Goal: Task Accomplishment & Management: Use online tool/utility

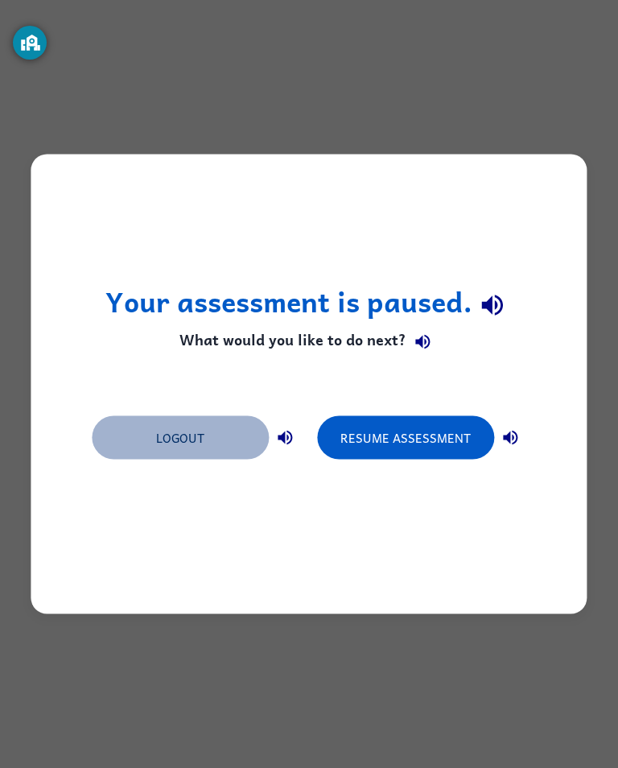
click at [189, 433] on button "Logout" at bounding box center [180, 437] width 177 height 43
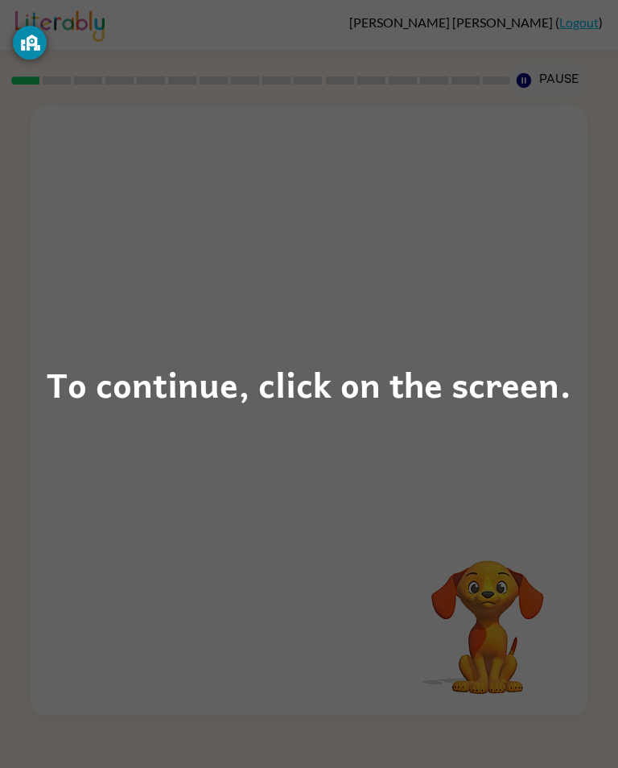
click at [277, 465] on div "To continue, click on the screen." at bounding box center [309, 384] width 618 height 768
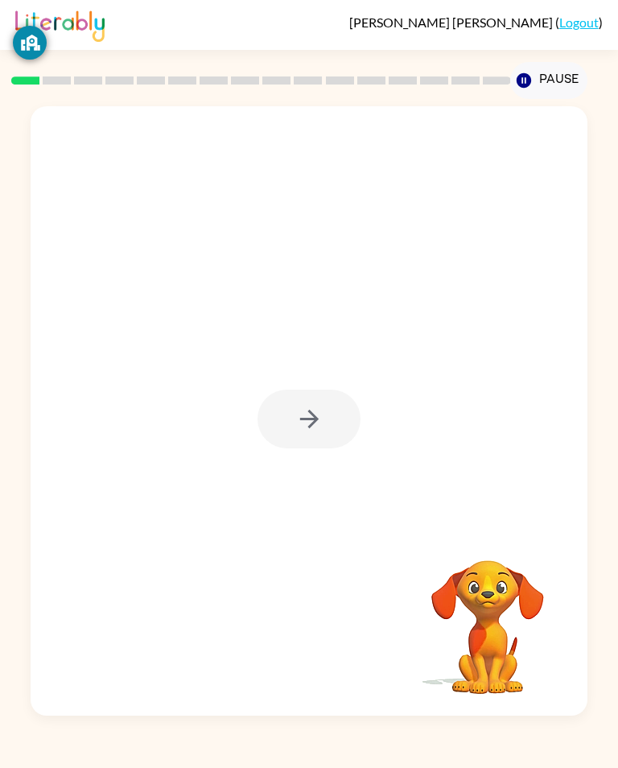
click at [283, 418] on div at bounding box center [308, 418] width 103 height 59
click at [283, 417] on div at bounding box center [308, 418] width 103 height 59
click at [277, 448] on div at bounding box center [308, 418] width 103 height 59
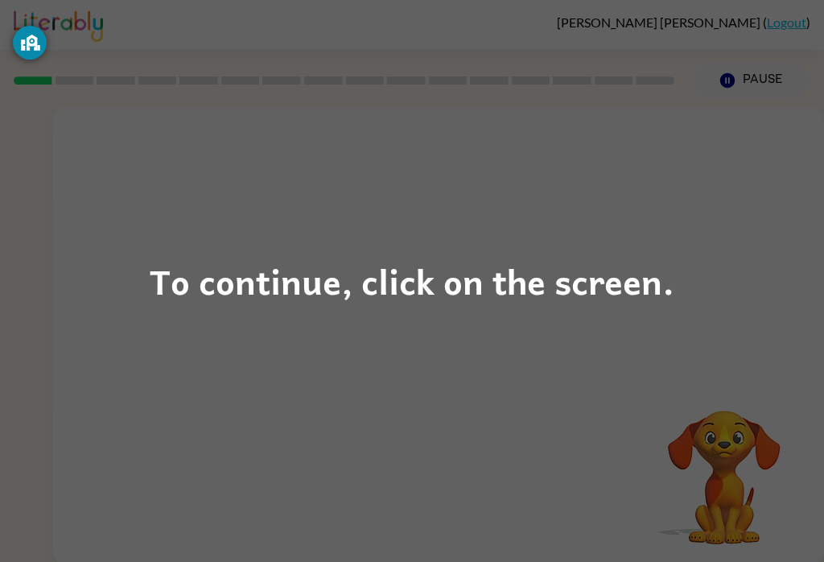
click at [617, 316] on div "To continue, click on the screen." at bounding box center [412, 281] width 824 height 562
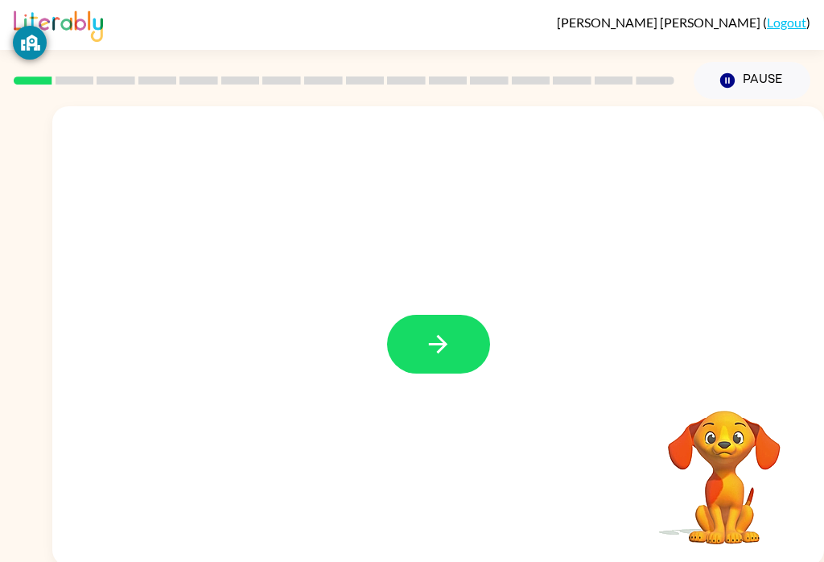
click at [465, 353] on button "button" at bounding box center [438, 344] width 103 height 59
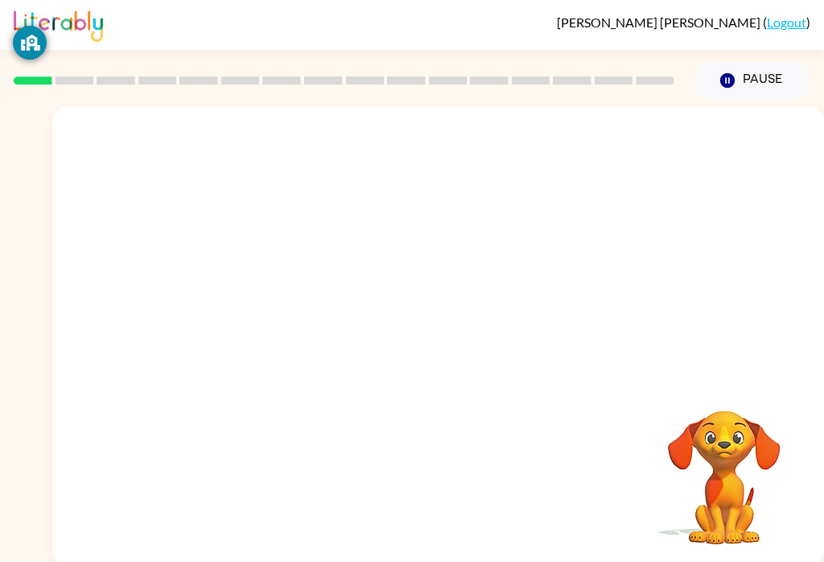
click at [464, 352] on div at bounding box center [438, 335] width 772 height 459
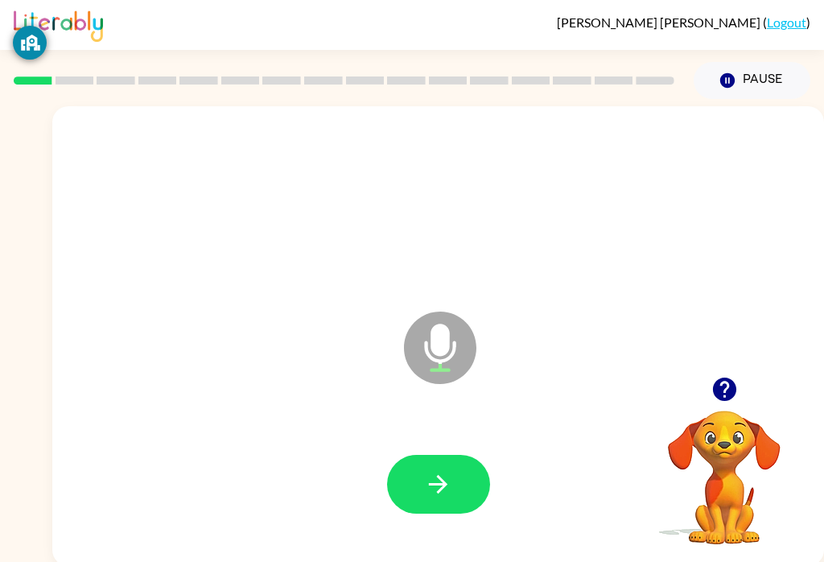
click at [434, 446] on div at bounding box center [437, 484] width 739 height 132
click at [414, 472] on button "button" at bounding box center [438, 484] width 103 height 59
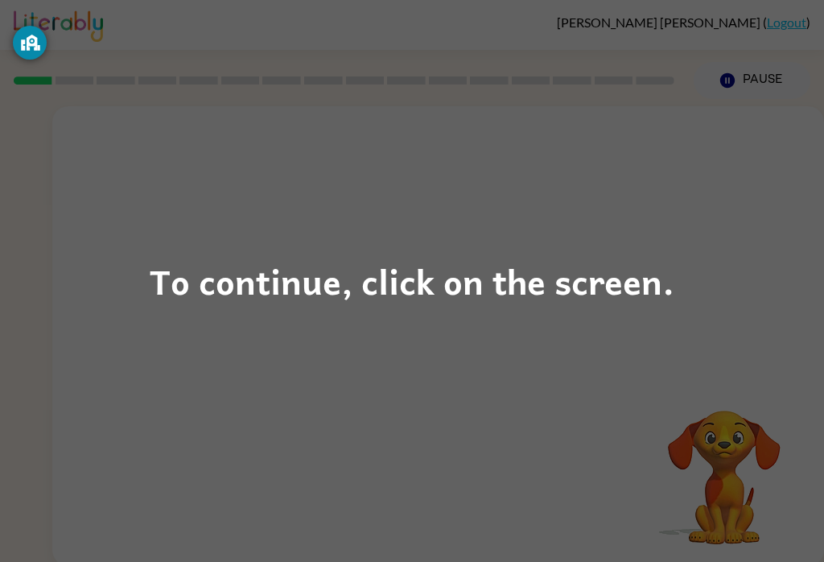
click at [524, 229] on div "To continue, click on the screen." at bounding box center [412, 281] width 824 height 562
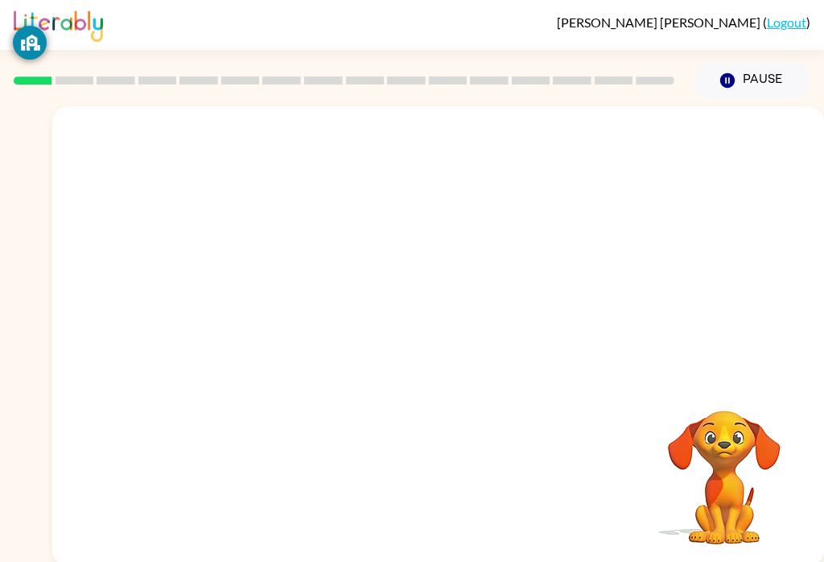
click at [400, 287] on div at bounding box center [438, 241] width 772 height 270
click at [475, 468] on div at bounding box center [438, 484] width 103 height 59
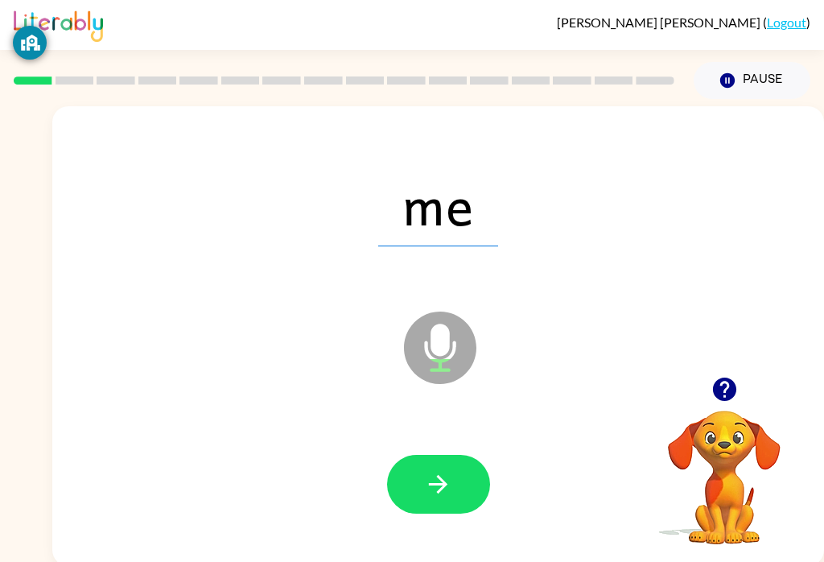
click at [452, 477] on button "button" at bounding box center [438, 484] width 103 height 59
click at [425, 471] on icon "button" at bounding box center [438, 484] width 28 height 28
click at [439, 470] on icon "button" at bounding box center [438, 484] width 28 height 28
click at [427, 462] on button "button" at bounding box center [438, 484] width 103 height 59
click at [424, 464] on button "button" at bounding box center [438, 484] width 103 height 59
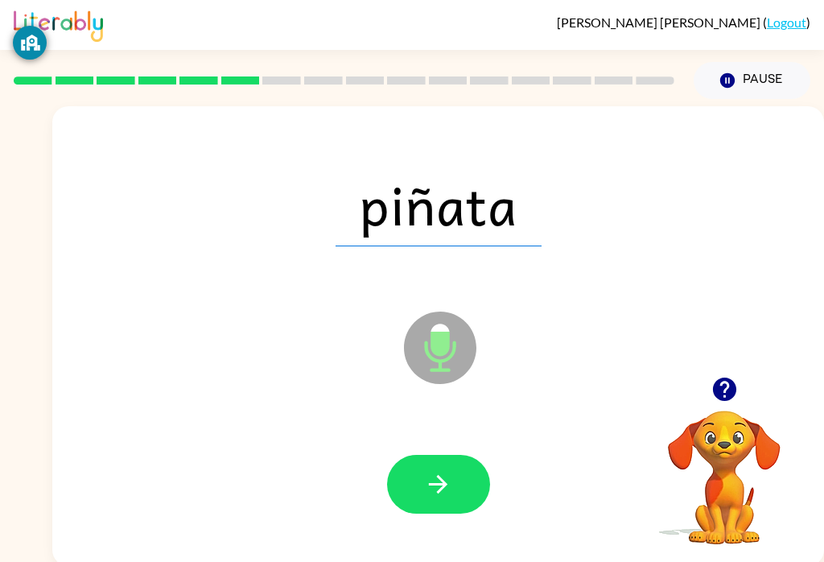
click at [438, 473] on icon "button" at bounding box center [438, 484] width 28 height 28
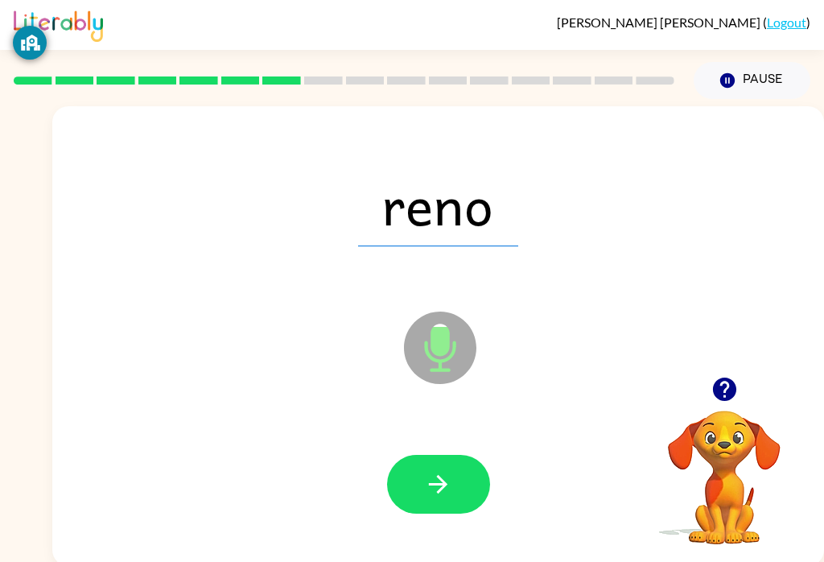
click at [397, 463] on button "button" at bounding box center [438, 484] width 103 height 59
click at [444, 490] on icon "button" at bounding box center [438, 484] width 28 height 28
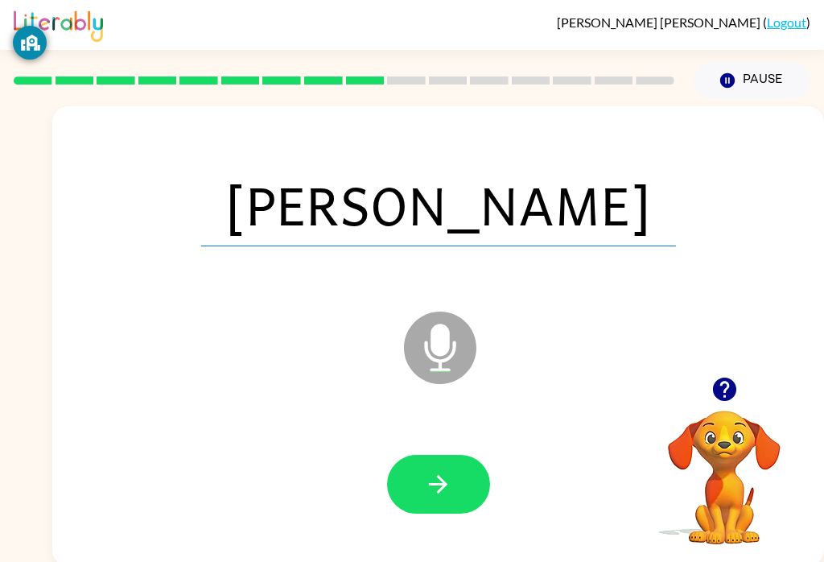
click at [428, 483] on icon "button" at bounding box center [438, 484] width 28 height 28
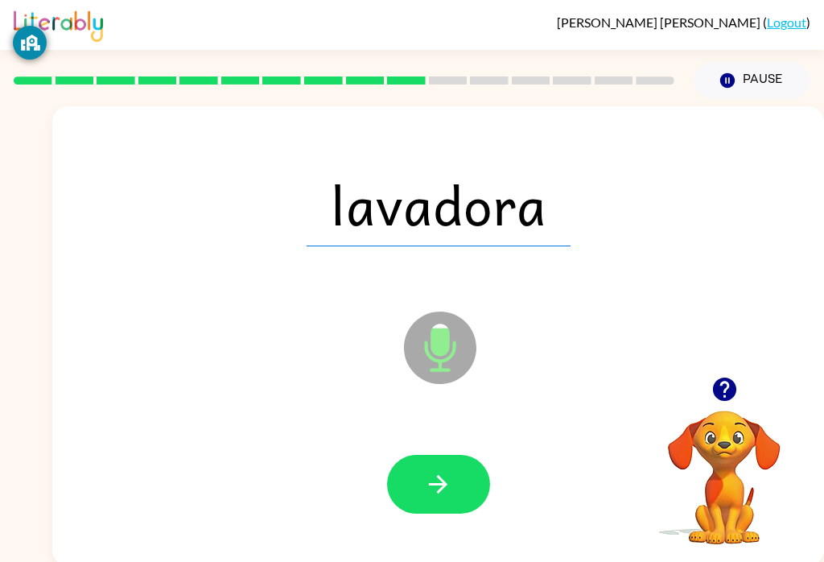
click at [437, 480] on icon "button" at bounding box center [438, 484] width 28 height 28
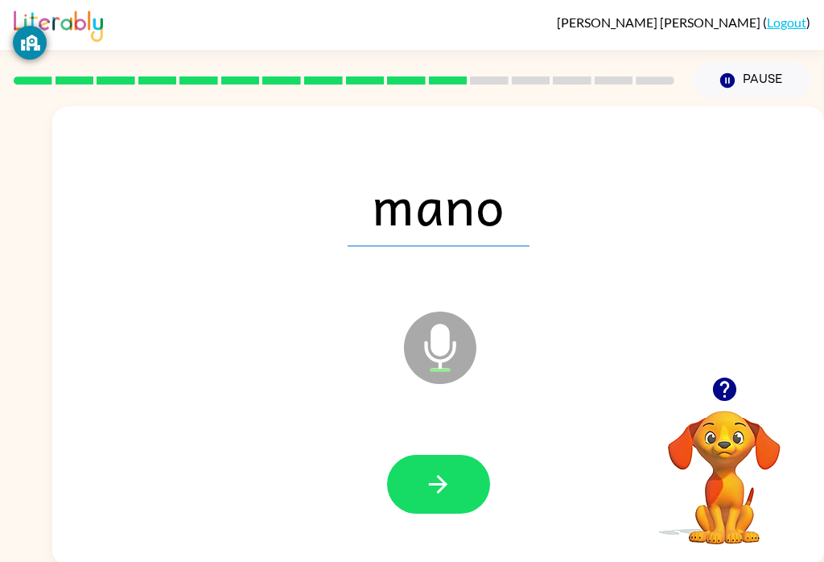
click at [483, 95] on div at bounding box center [344, 80] width 680 height 56
click at [525, 86] on div at bounding box center [344, 80] width 680 height 56
click at [564, 87] on div at bounding box center [344, 80] width 680 height 56
click at [617, 89] on div at bounding box center [344, 80] width 680 height 56
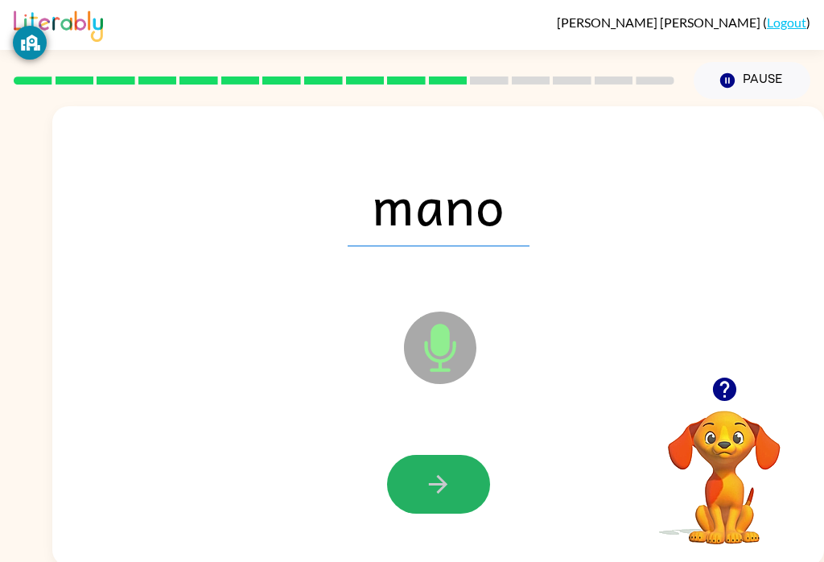
click at [452, 476] on button "button" at bounding box center [438, 484] width 103 height 59
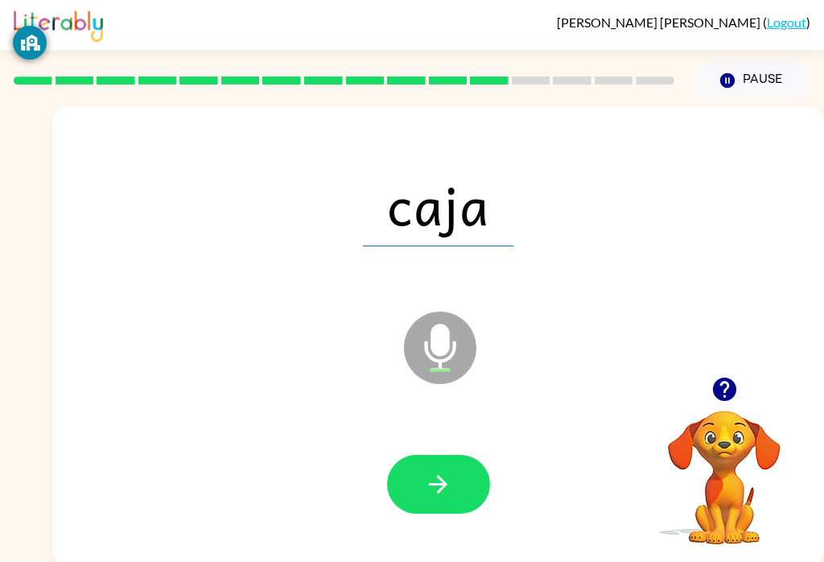
click at [617, 100] on div at bounding box center [344, 80] width 680 height 56
click at [421, 483] on button "button" at bounding box center [438, 484] width 103 height 59
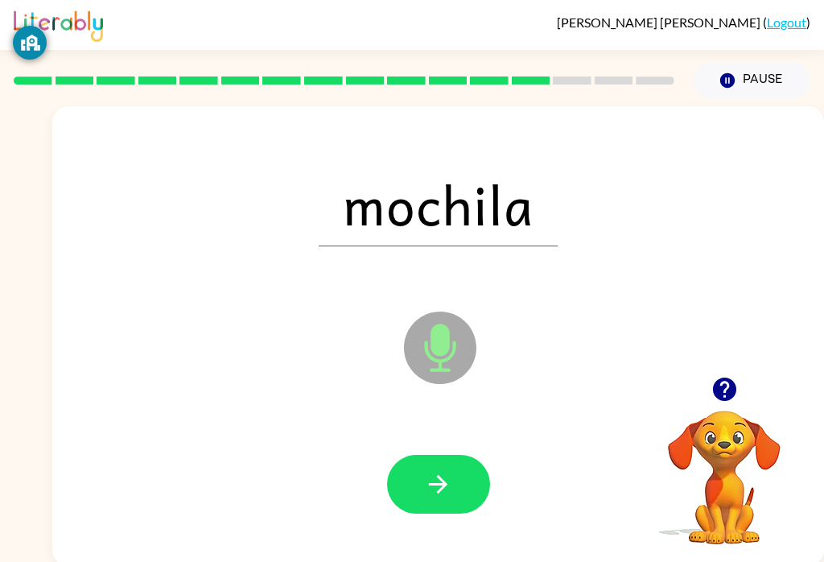
click at [425, 473] on icon "button" at bounding box center [438, 484] width 28 height 28
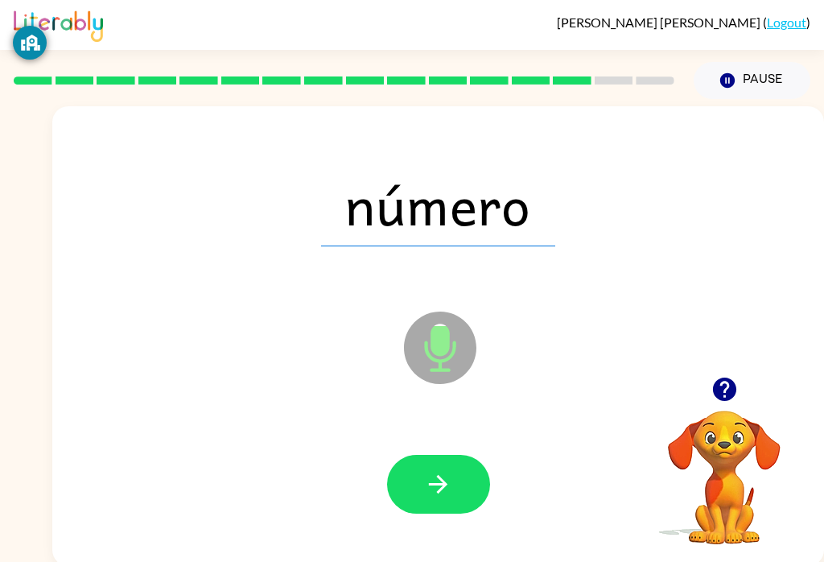
click at [446, 482] on icon "button" at bounding box center [438, 484] width 28 height 28
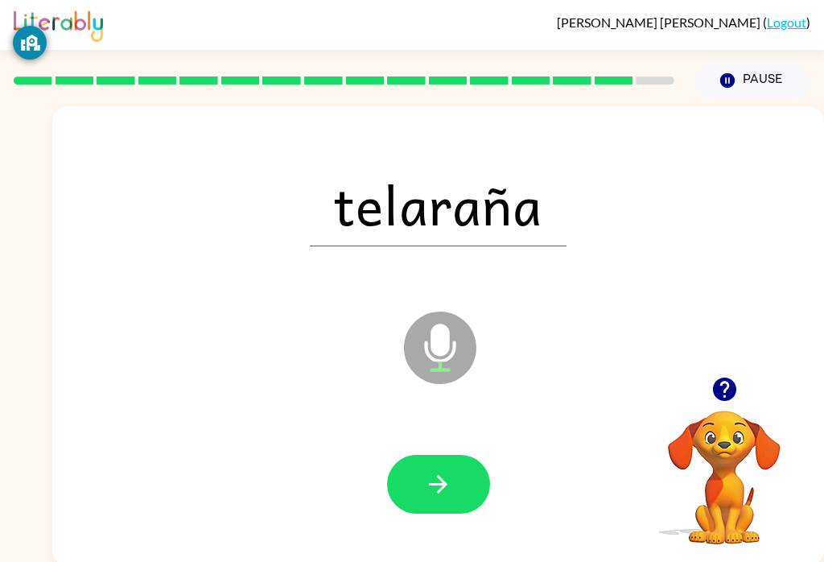
click at [441, 476] on icon "button" at bounding box center [438, 484] width 28 height 28
